Goal: Task Accomplishment & Management: Complete application form

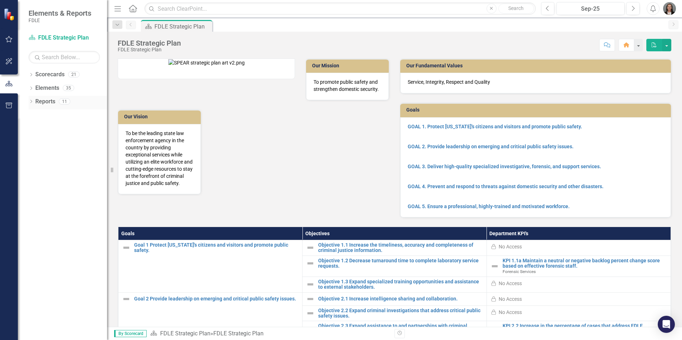
click at [32, 100] on div "Dropdown" at bounding box center [31, 103] width 5 height 6
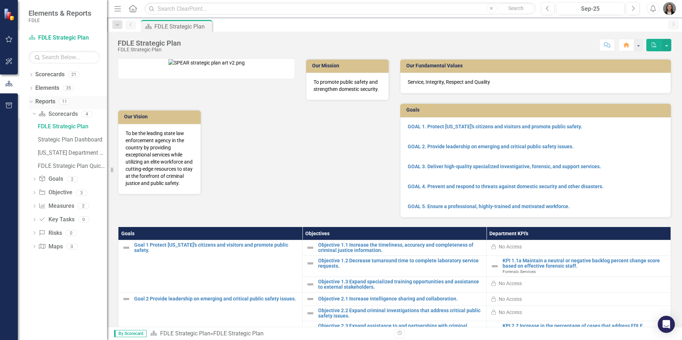
click at [32, 102] on icon "Dropdown" at bounding box center [30, 101] width 4 height 5
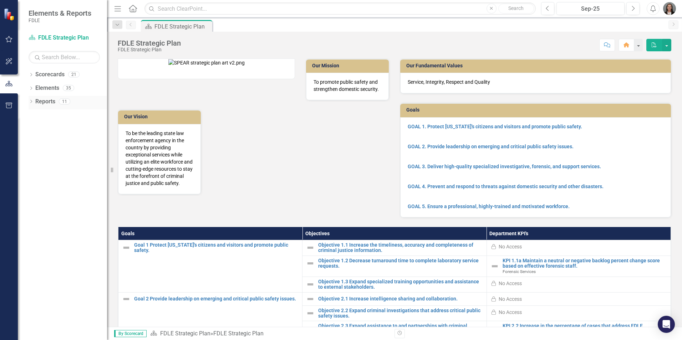
click at [32, 102] on icon at bounding box center [31, 101] width 2 height 3
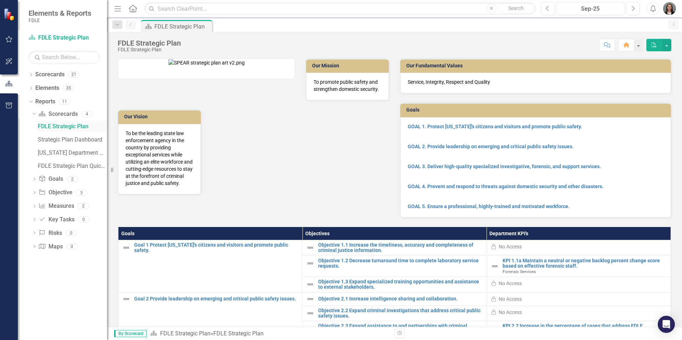
click at [56, 128] on div "FDLE Strategic Plan" at bounding box center [72, 126] width 69 height 6
click at [61, 141] on div "Strategic Plan Dashboard" at bounding box center [72, 140] width 69 height 6
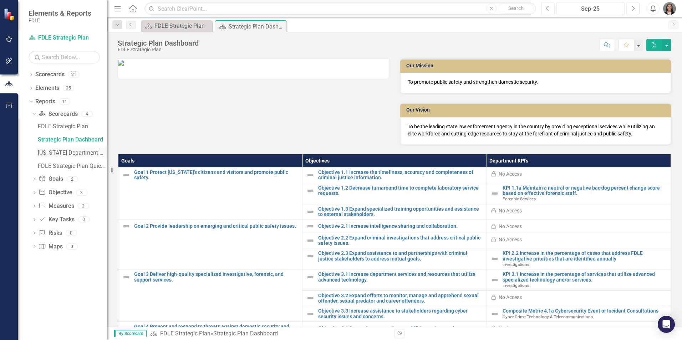
click at [72, 152] on div "[US_STATE] Department Of Law Enforcement Strategic Plan" at bounding box center [72, 153] width 69 height 6
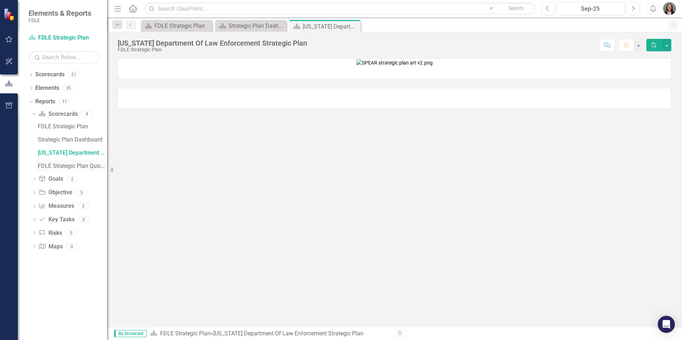
click at [78, 165] on div "FDLE Strategic Plan Quick View Charts" at bounding box center [72, 166] width 69 height 6
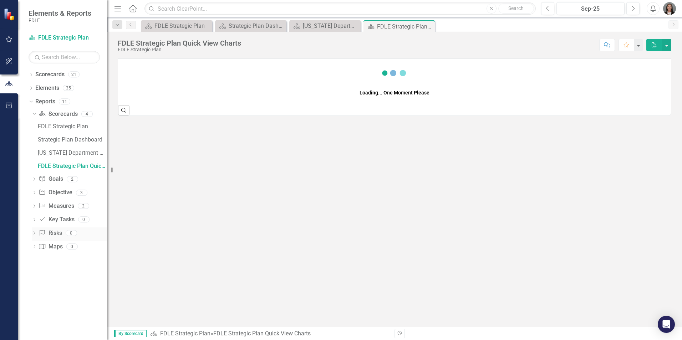
click at [34, 206] on icon "Dropdown" at bounding box center [34, 207] width 5 height 4
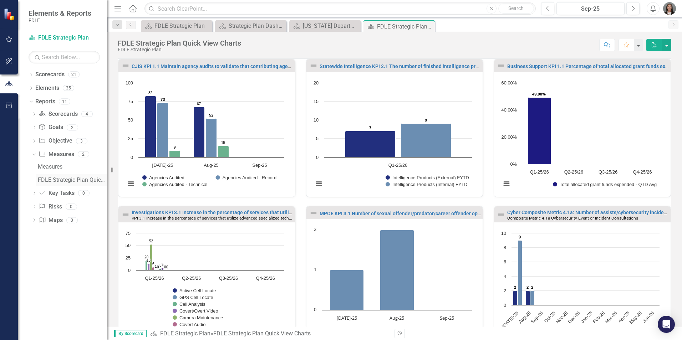
click at [70, 181] on div "FDLE Strategic Plan Quick View Charts" at bounding box center [72, 180] width 69 height 6
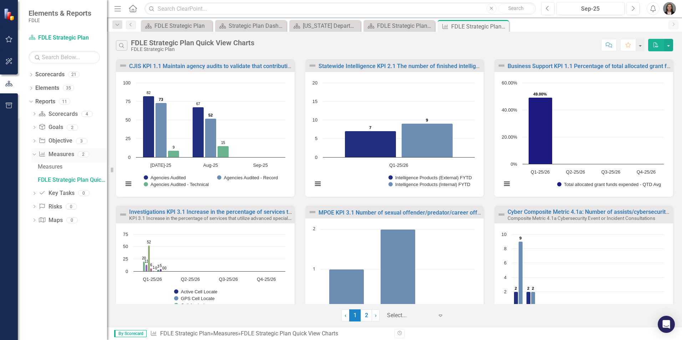
click at [34, 153] on icon "Dropdown" at bounding box center [33, 154] width 4 height 5
click at [34, 168] on icon "Dropdown" at bounding box center [34, 169] width 5 height 4
click at [34, 168] on icon "Dropdown" at bounding box center [33, 167] width 4 height 5
click at [31, 74] on icon "Dropdown" at bounding box center [31, 76] width 5 height 4
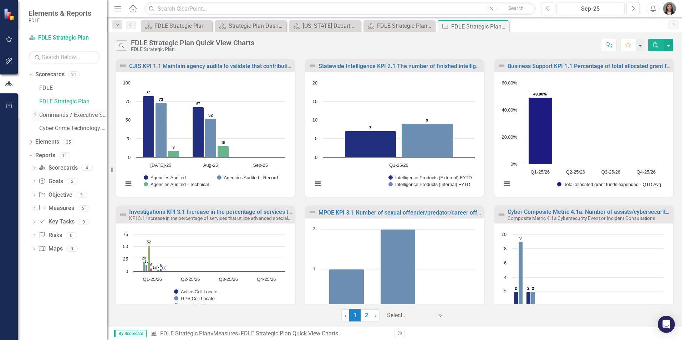
click at [34, 113] on icon "Dropdown" at bounding box center [34, 115] width 5 height 4
click at [43, 125] on div "Dropdown Investigative & Forensic Services Command" at bounding box center [73, 129] width 68 height 12
click at [42, 128] on icon "Dropdown" at bounding box center [41, 128] width 5 height 4
click at [49, 155] on icon "Dropdown" at bounding box center [48, 155] width 5 height 4
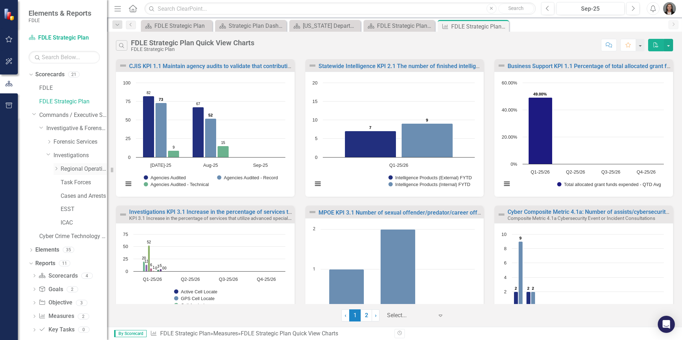
click at [57, 169] on icon "Dropdown" at bounding box center [56, 169] width 5 height 4
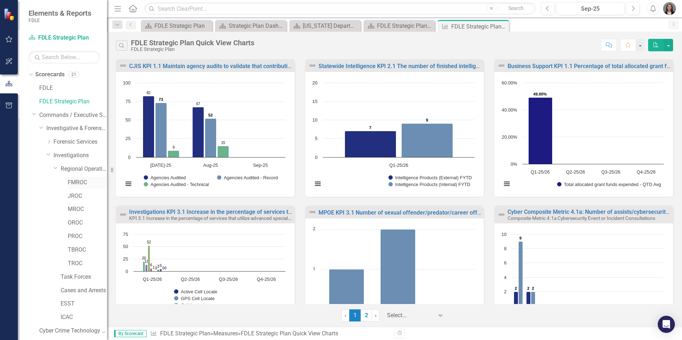
click at [70, 184] on link "FMROC" at bounding box center [87, 183] width 39 height 8
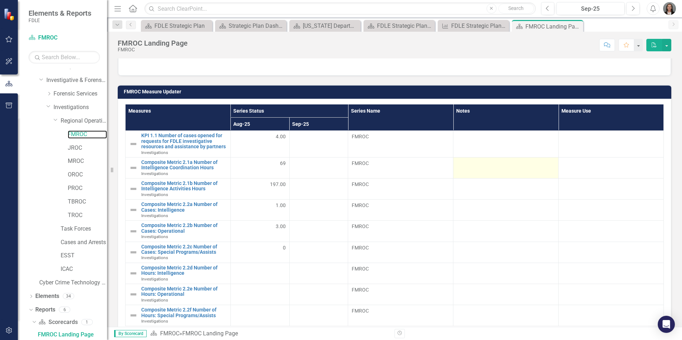
scroll to position [285, 0]
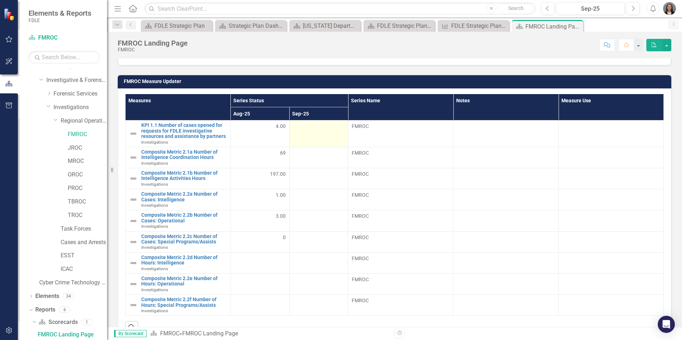
click at [332, 134] on td at bounding box center [318, 134] width 59 height 27
click at [327, 128] on div at bounding box center [318, 127] width 51 height 9
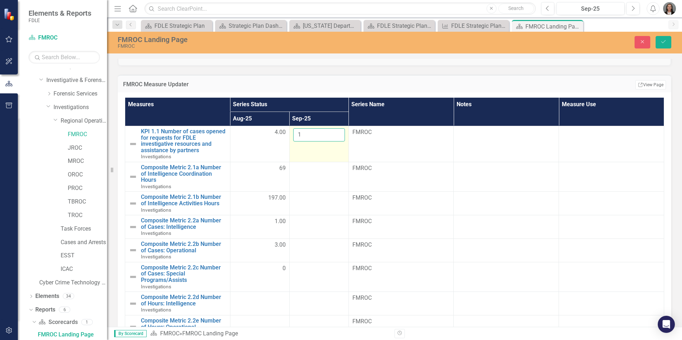
click at [333, 132] on input "1" at bounding box center [319, 134] width 52 height 13
type input "2"
click at [333, 132] on input "2" at bounding box center [319, 134] width 52 height 13
click at [304, 177] on td at bounding box center [318, 177] width 59 height 30
click at [304, 176] on td at bounding box center [318, 177] width 59 height 30
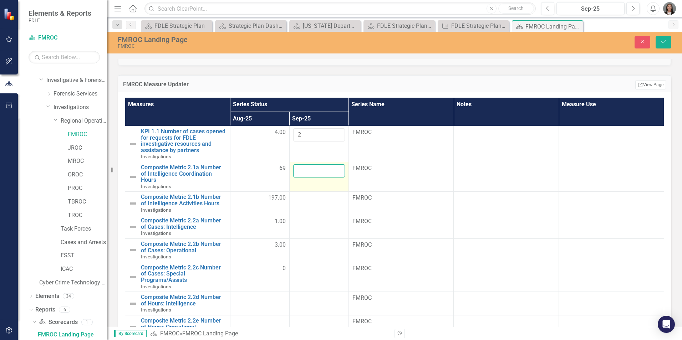
click at [311, 172] on input "number" at bounding box center [319, 171] width 52 height 13
type input "6"
click at [317, 203] on td at bounding box center [318, 204] width 59 height 24
click at [317, 200] on input "number" at bounding box center [319, 200] width 52 height 13
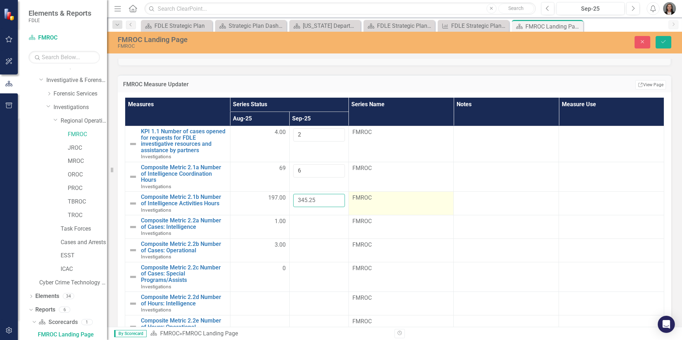
type input "345.25"
click at [437, 206] on td "FMROC" at bounding box center [401, 204] width 105 height 24
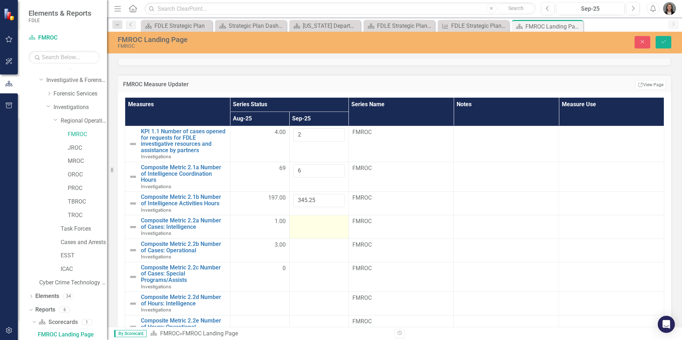
click at [311, 227] on td at bounding box center [318, 228] width 59 height 24
click at [314, 225] on input "number" at bounding box center [319, 224] width 52 height 13
type input "0"
click at [315, 248] on div at bounding box center [319, 245] width 52 height 9
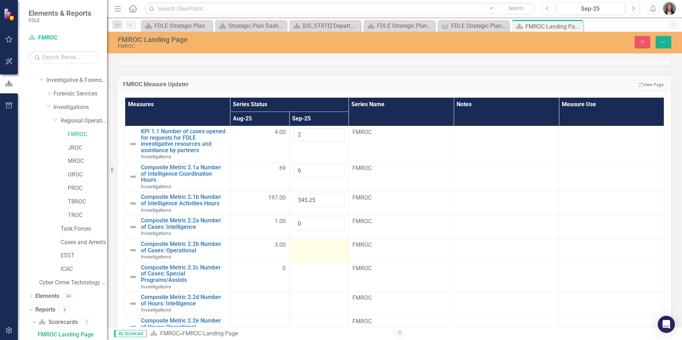
click at [315, 248] on div at bounding box center [319, 245] width 52 height 9
click at [315, 248] on input "number" at bounding box center [319, 247] width 52 height 13
type input "2"
click at [310, 277] on td at bounding box center [318, 277] width 59 height 30
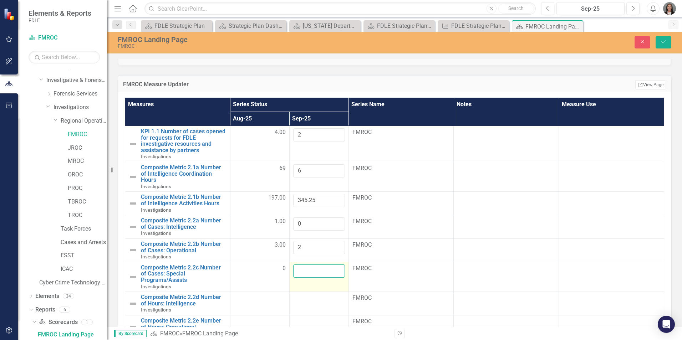
click at [310, 272] on input "number" at bounding box center [319, 271] width 52 height 13
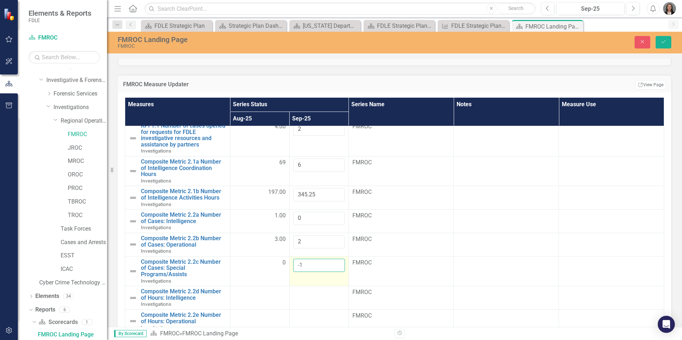
scroll to position [16, 0]
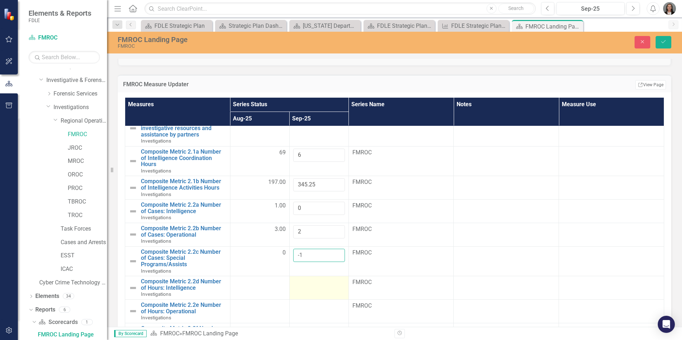
type input "-1"
click at [311, 288] on td at bounding box center [318, 289] width 59 height 24
click at [311, 284] on input "number" at bounding box center [319, 285] width 52 height 13
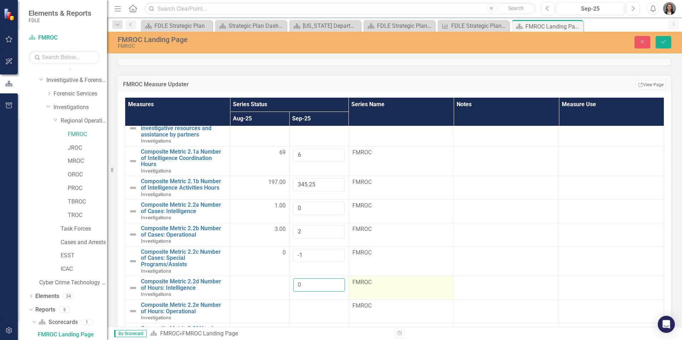
type input "0"
click at [430, 291] on td "FMROC" at bounding box center [401, 289] width 105 height 24
click at [302, 255] on input "-1" at bounding box center [319, 255] width 52 height 13
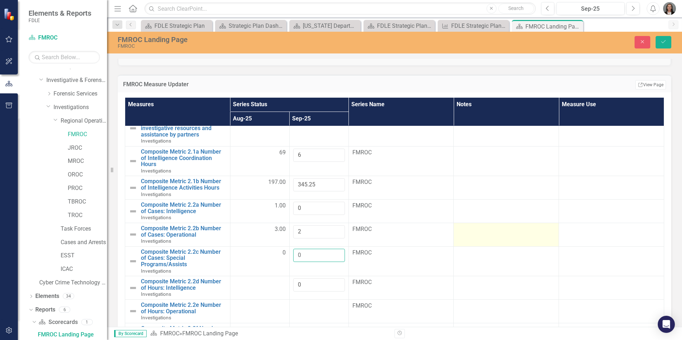
type input "0"
click at [506, 242] on td at bounding box center [506, 235] width 105 height 24
click at [664, 43] on icon "Save" at bounding box center [664, 41] width 6 height 5
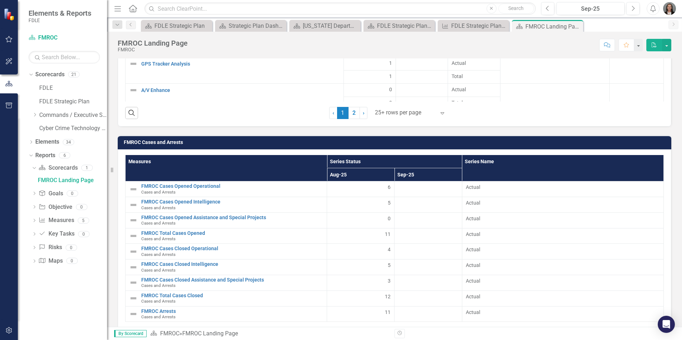
scroll to position [1455, 0]
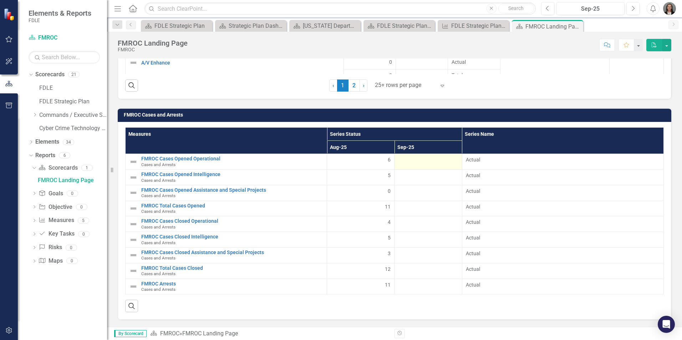
click at [424, 163] on div at bounding box center [428, 160] width 60 height 9
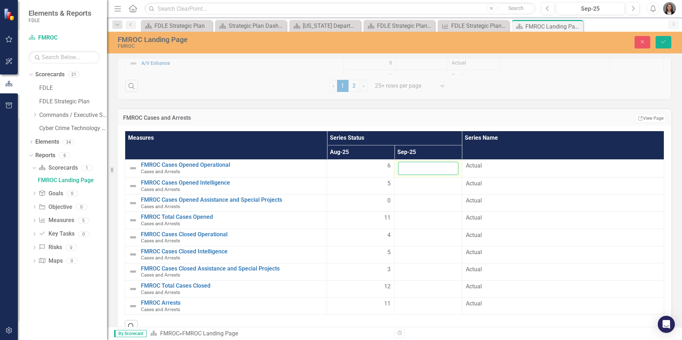
click at [424, 163] on input "number" at bounding box center [428, 168] width 60 height 13
type input "5"
click at [418, 185] on div at bounding box center [428, 184] width 60 height 9
click at [418, 185] on input "number" at bounding box center [428, 186] width 60 height 13
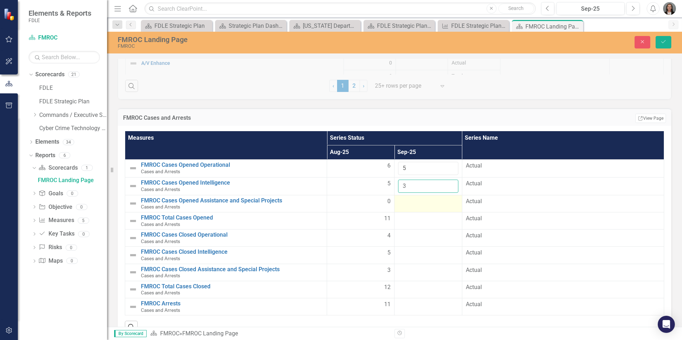
type input "3"
click at [418, 207] on td at bounding box center [428, 203] width 67 height 17
click at [418, 207] on input "number" at bounding box center [428, 204] width 60 height 13
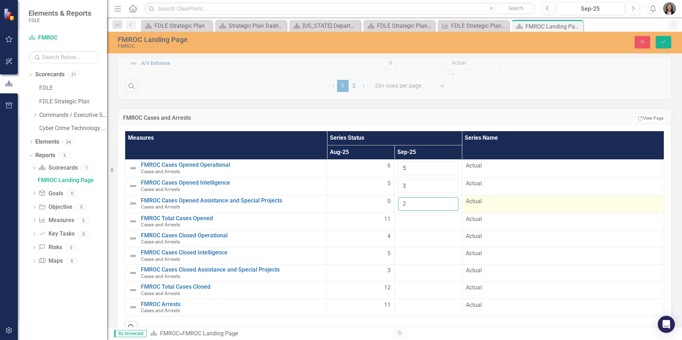
type input "2"
click at [531, 206] on td "Actual" at bounding box center [563, 204] width 202 height 18
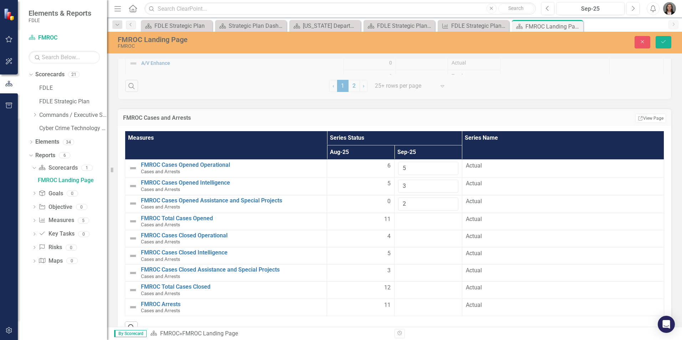
scroll to position [1476, 0]
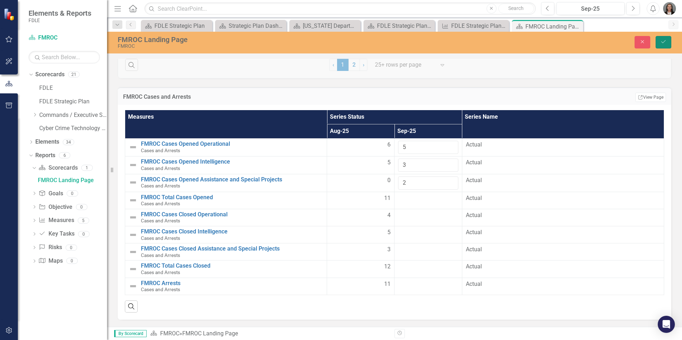
click at [662, 41] on icon "Save" at bounding box center [664, 41] width 6 height 5
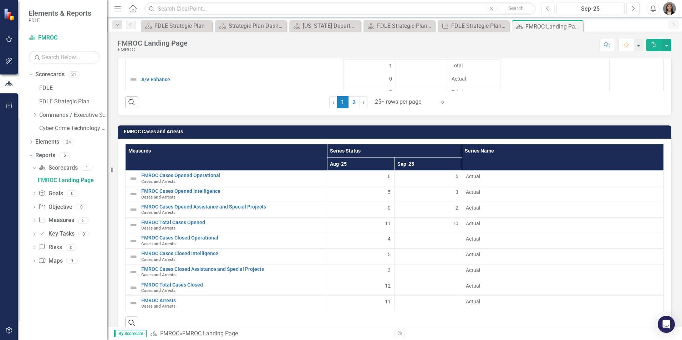
scroll to position [1455, 0]
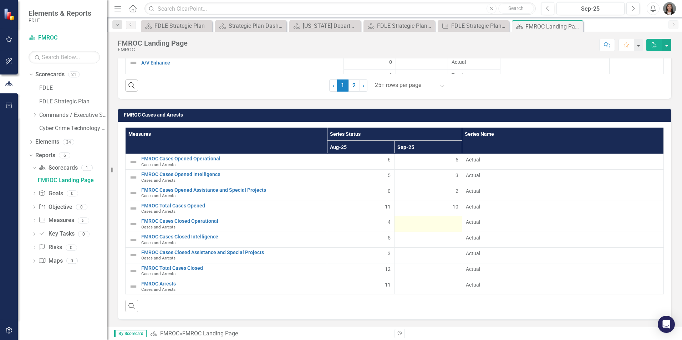
click at [440, 223] on div at bounding box center [428, 223] width 60 height 9
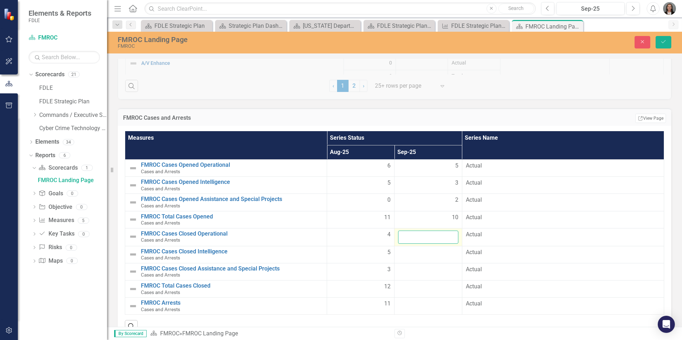
click at [437, 238] on input "number" at bounding box center [428, 237] width 60 height 13
type input "7"
click at [431, 255] on div at bounding box center [428, 253] width 60 height 9
click at [429, 254] on div at bounding box center [428, 253] width 60 height 9
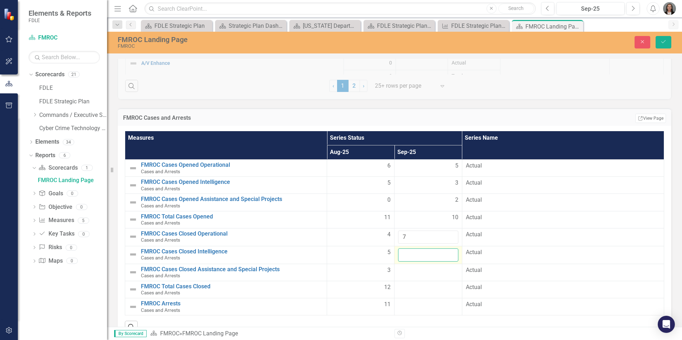
click at [429, 256] on input "number" at bounding box center [428, 255] width 60 height 13
type input "4"
click at [427, 274] on div at bounding box center [428, 271] width 60 height 9
click at [427, 273] on input "number" at bounding box center [428, 273] width 60 height 13
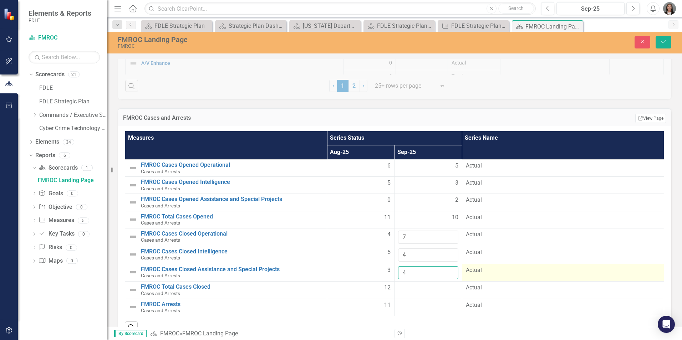
type input "4"
click at [525, 276] on td "Actual" at bounding box center [563, 273] width 202 height 18
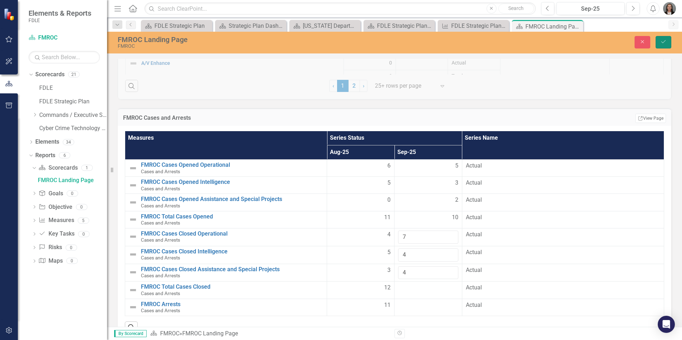
click at [666, 44] on icon "Save" at bounding box center [664, 41] width 6 height 5
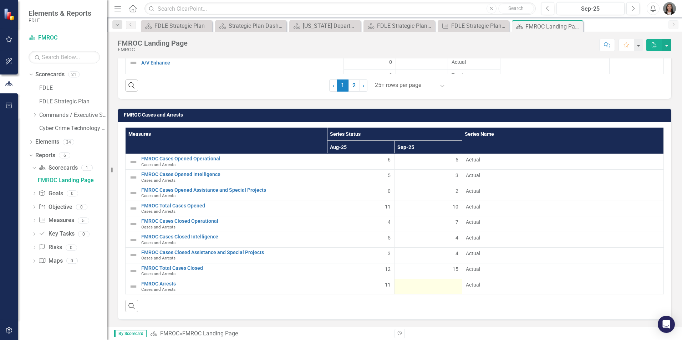
click at [437, 287] on div at bounding box center [428, 286] width 60 height 9
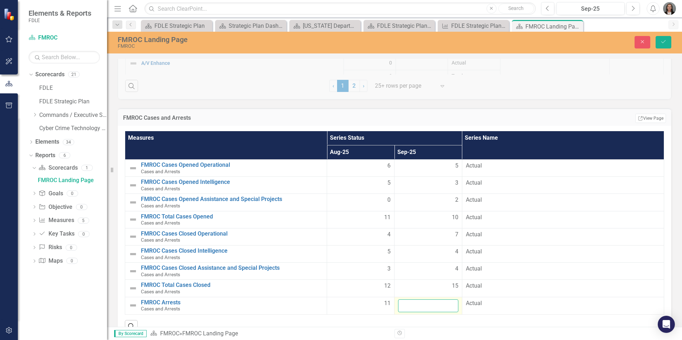
click at [440, 303] on input "number" at bounding box center [428, 306] width 60 height 13
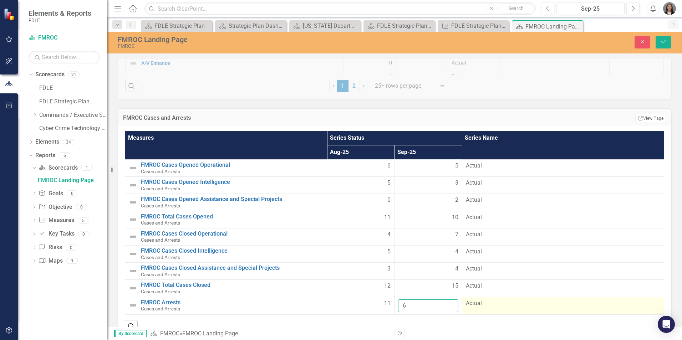
type input "6"
click at [617, 304] on span "Actual" at bounding box center [563, 304] width 194 height 8
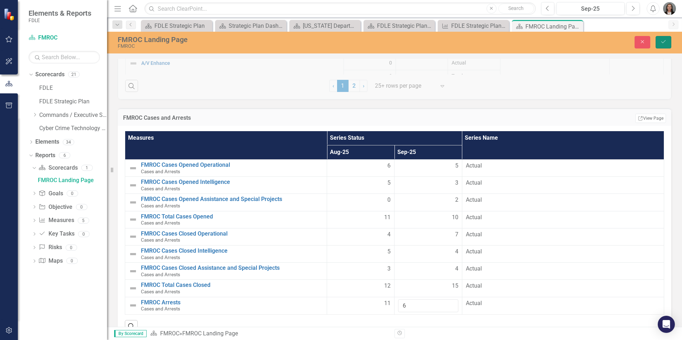
click at [662, 43] on icon "Save" at bounding box center [664, 41] width 6 height 5
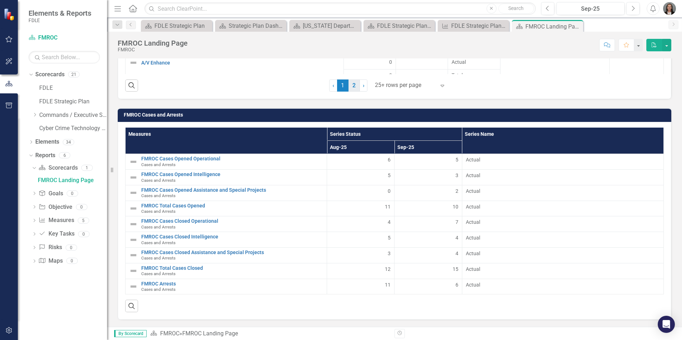
click at [351, 85] on link "2" at bounding box center [354, 86] width 11 height 12
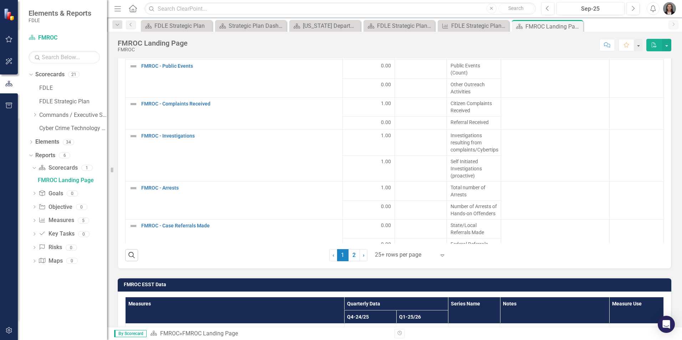
scroll to position [1012, 0]
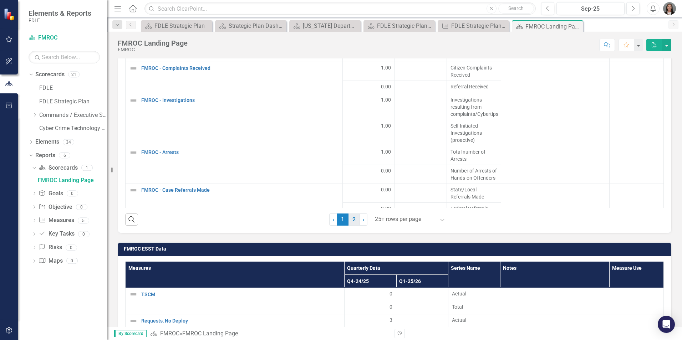
click at [354, 219] on link "2" at bounding box center [354, 220] width 11 height 12
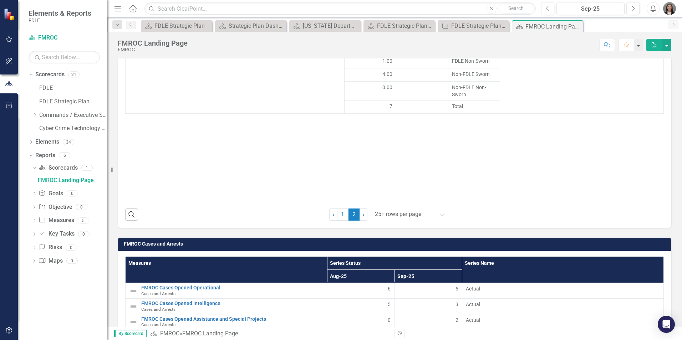
scroll to position [1297, 0]
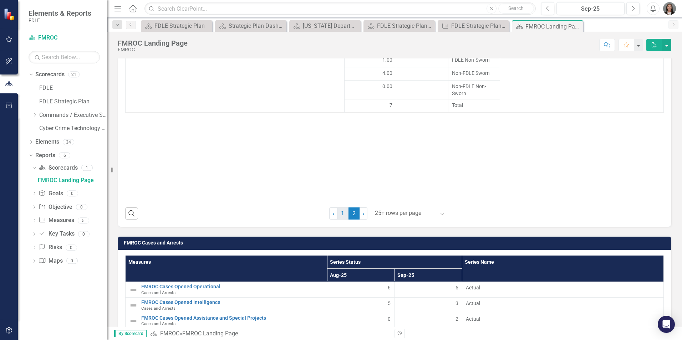
click at [340, 213] on link "1" at bounding box center [342, 214] width 11 height 12
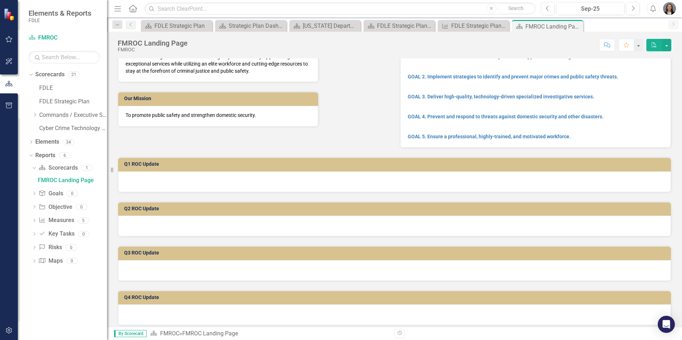
scroll to position [0, 0]
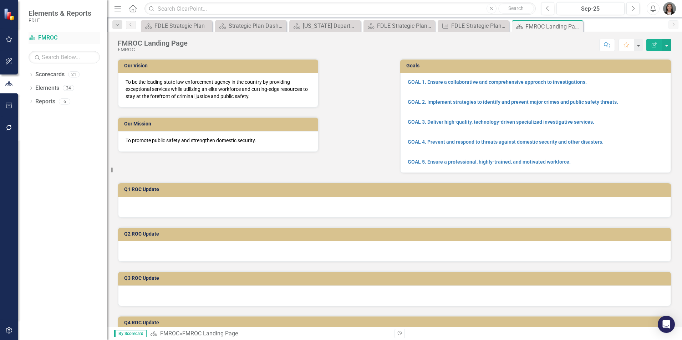
click at [43, 37] on link "Scorecard FMROC" at bounding box center [64, 38] width 71 height 8
click at [171, 30] on div "FDLE Strategic Plan" at bounding box center [178, 25] width 47 height 9
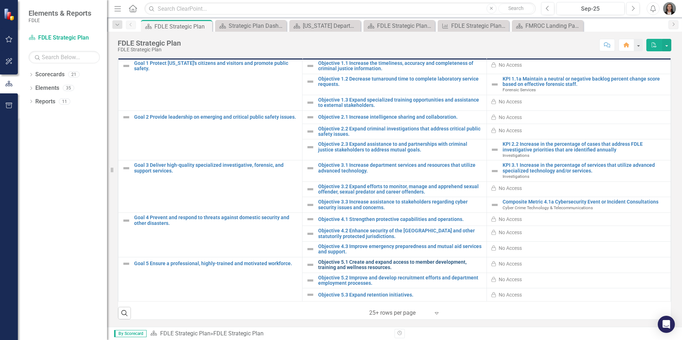
scroll to position [189, 0]
click at [308, 65] on img at bounding box center [310, 66] width 9 height 9
click at [307, 294] on img at bounding box center [310, 295] width 9 height 9
click at [307, 297] on img at bounding box center [310, 295] width 9 height 9
click at [435, 314] on icon at bounding box center [437, 314] width 4 height 2
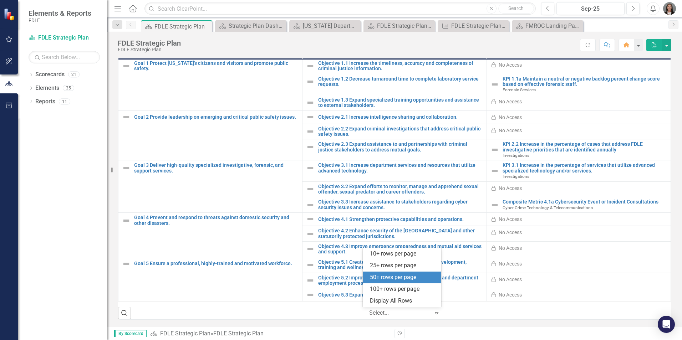
click at [417, 278] on div "50+ rows per page" at bounding box center [403, 278] width 67 height 8
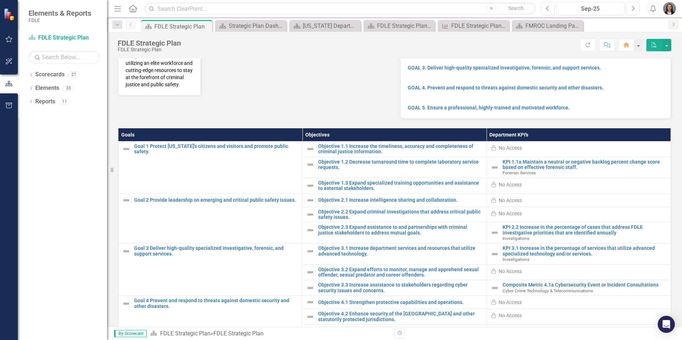
scroll to position [118, 0]
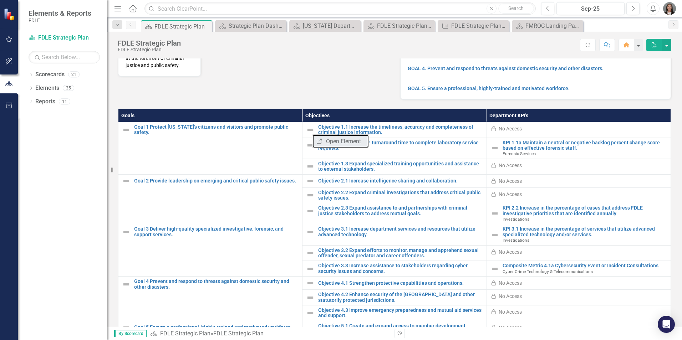
drag, startPoint x: 326, startPoint y: 146, endPoint x: 339, endPoint y: 153, distance: 14.4
click at [365, 109] on div "Goals Objectives Department KPI's Goal 1 Protect [US_STATE]'s citizens and visi…" at bounding box center [394, 241] width 565 height 283
drag, startPoint x: 312, startPoint y: 135, endPoint x: 349, endPoint y: 167, distance: 49.1
click at [349, 167] on tbody "Goal 1 Protect [US_STATE]'s citizens and visitors and promote public safety. Li…" at bounding box center [394, 244] width 553 height 244
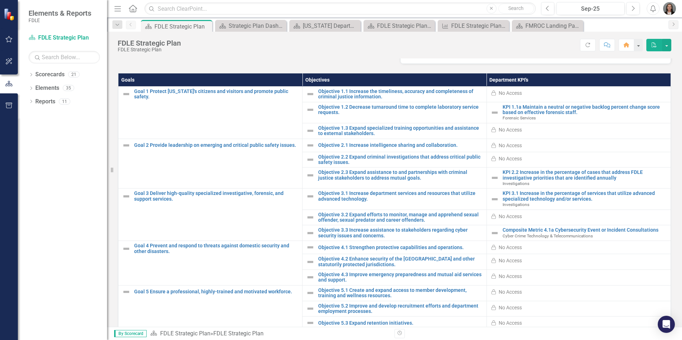
scroll to position [189, 0]
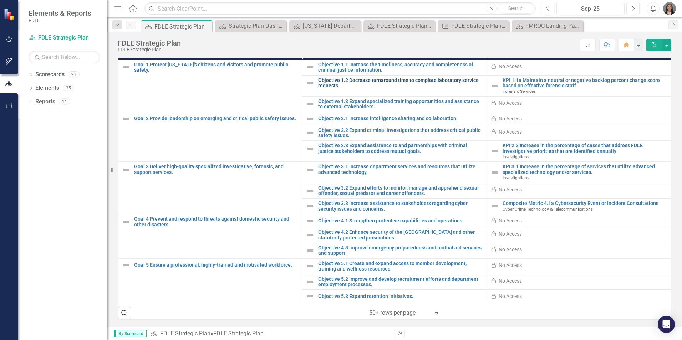
click at [350, 80] on link "Objective 1.2 Decrease turnaround time to complete laboratory service requests." at bounding box center [400, 83] width 165 height 11
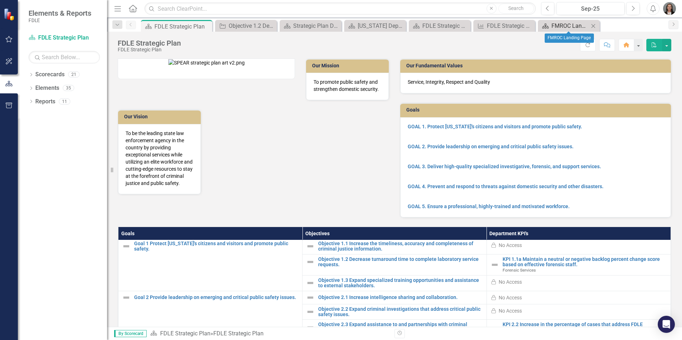
click at [563, 25] on div "FMROC Landing Page" at bounding box center [570, 25] width 37 height 9
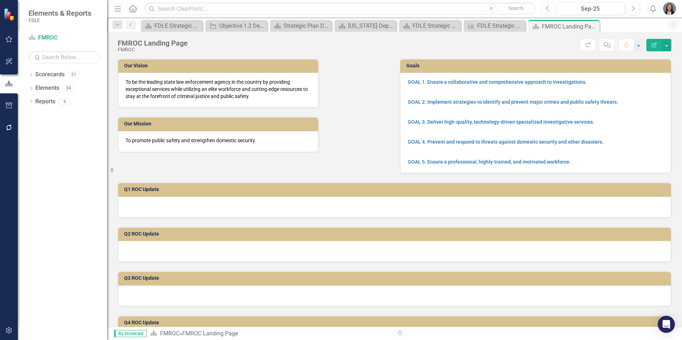
click at [549, 7] on icon "Previous" at bounding box center [548, 8] width 4 height 6
click at [634, 7] on icon "Next" at bounding box center [633, 8] width 4 height 6
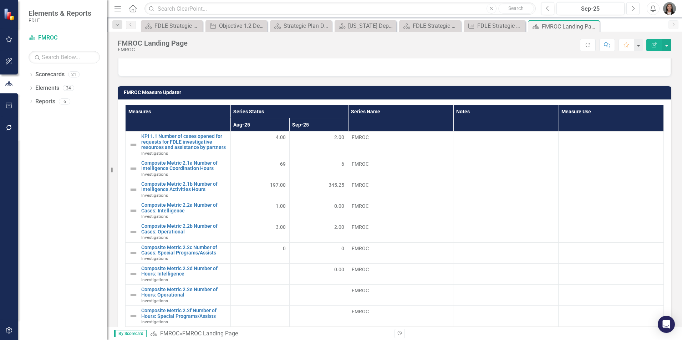
scroll to position [285, 0]
